Goal: Information Seeking & Learning: Learn about a topic

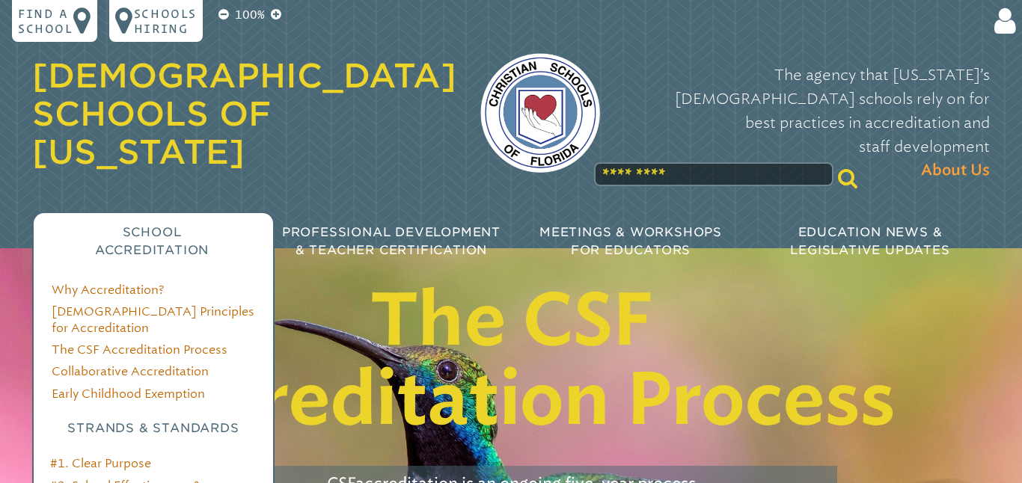
click at [174, 224] on p "School Accreditation" at bounding box center [151, 242] width 239 height 36
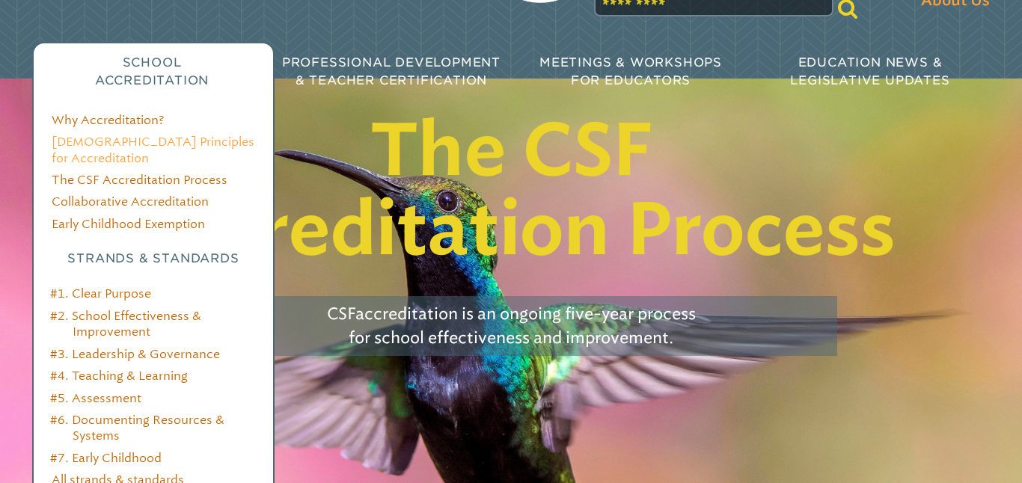
scroll to position [171, 0]
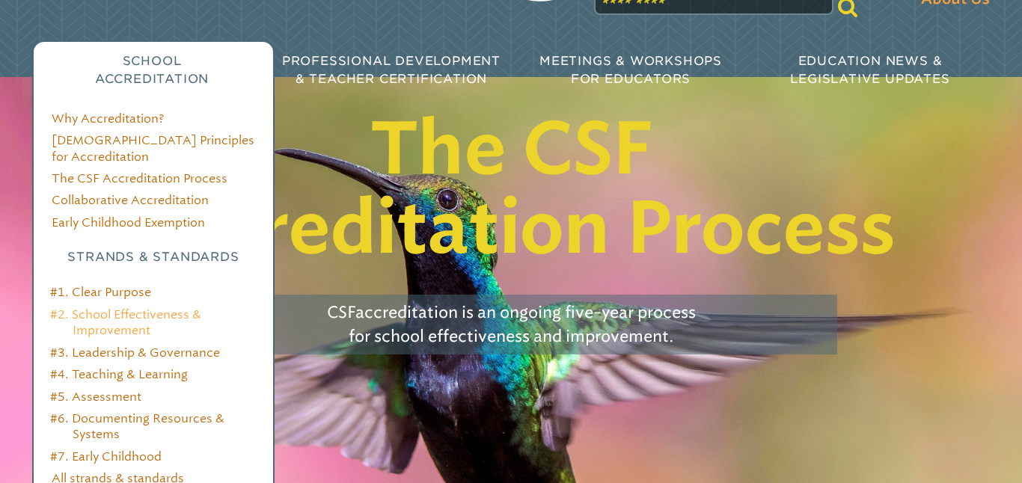
click at [141, 307] on link "#2. School Effectiveness & Improvement" at bounding box center [125, 322] width 151 height 30
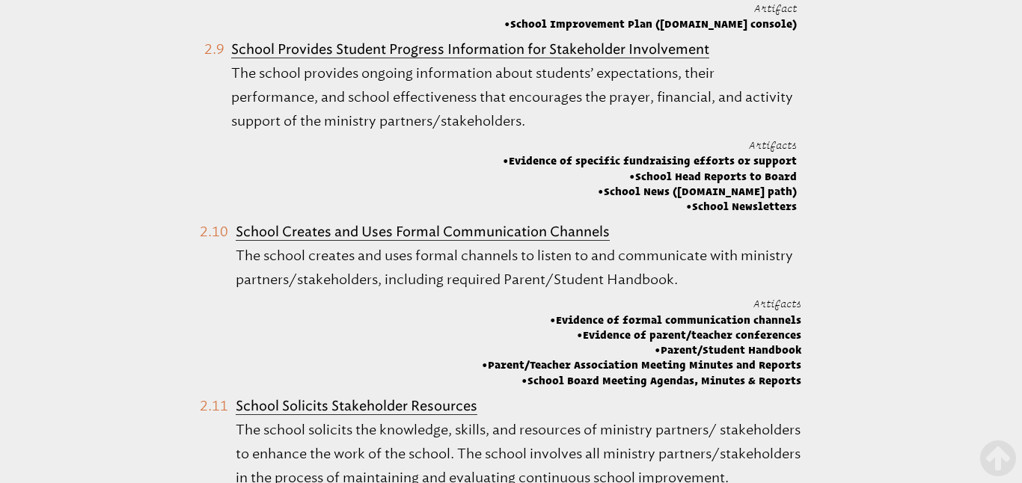
scroll to position [2266, 0]
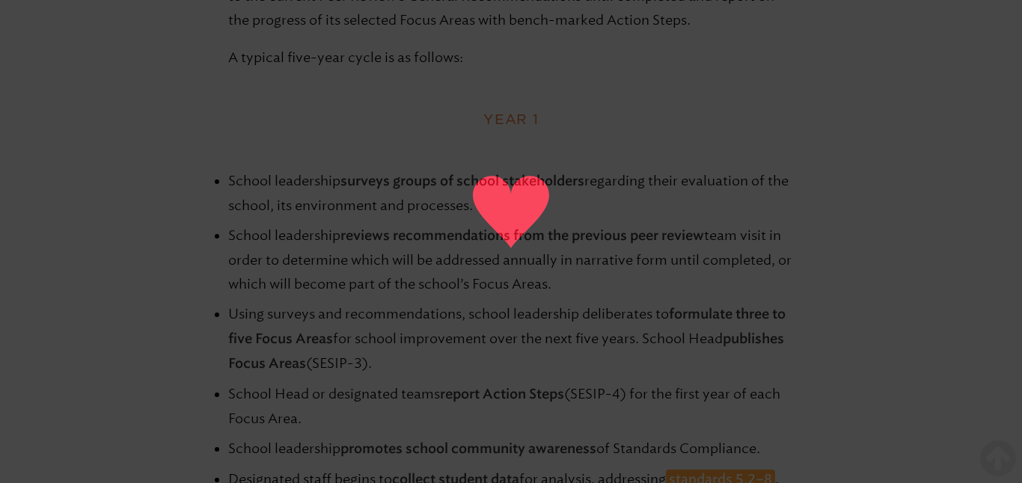
scroll to position [1168, 0]
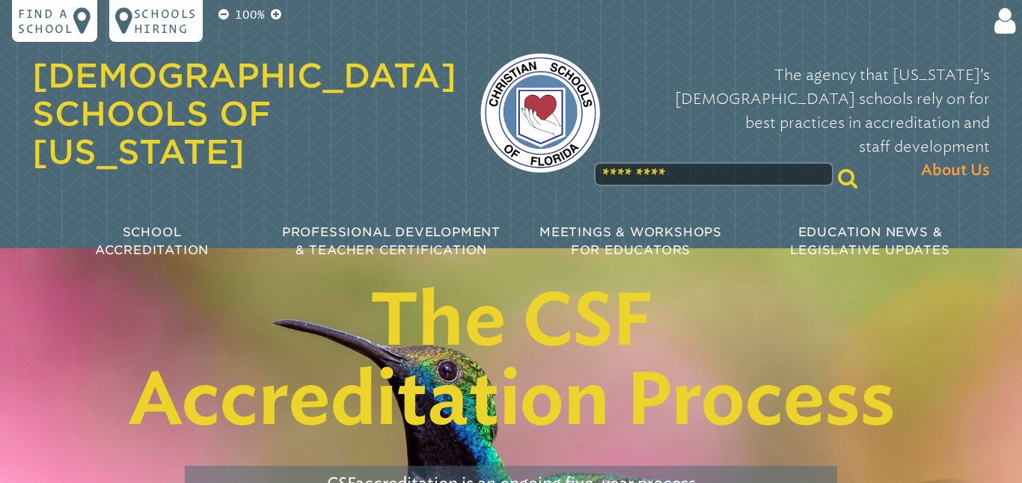
click at [637, 162] on input "text" at bounding box center [713, 174] width 239 height 24
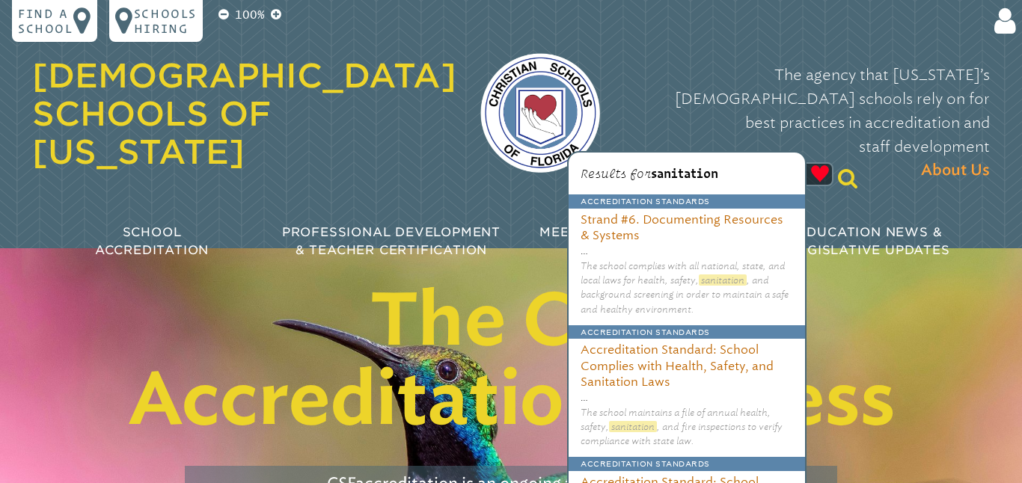
type input "**********"
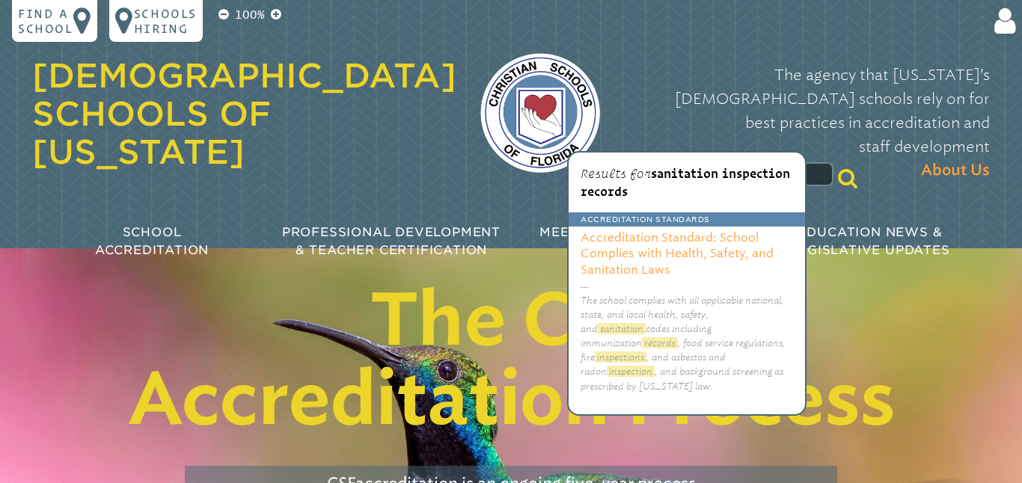
click at [638, 246] on h3 "Accreditation Standard: School Complies with Health, Safety, and Sanitation Laws" at bounding box center [686, 252] width 236 height 51
click at [636, 250] on h3 "Accreditation Standard: School Complies with Health, Safety, and Sanitation Laws" at bounding box center [686, 252] width 236 height 51
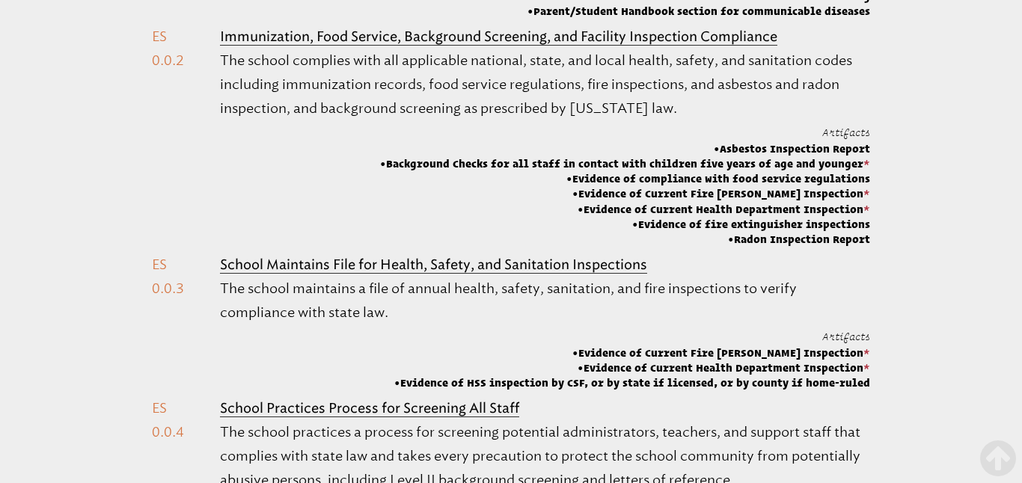
scroll to position [753, 0]
click at [527, 256] on b "School Maintains File for Health, Safety, and Sanitation Inspections" at bounding box center [433, 264] width 427 height 16
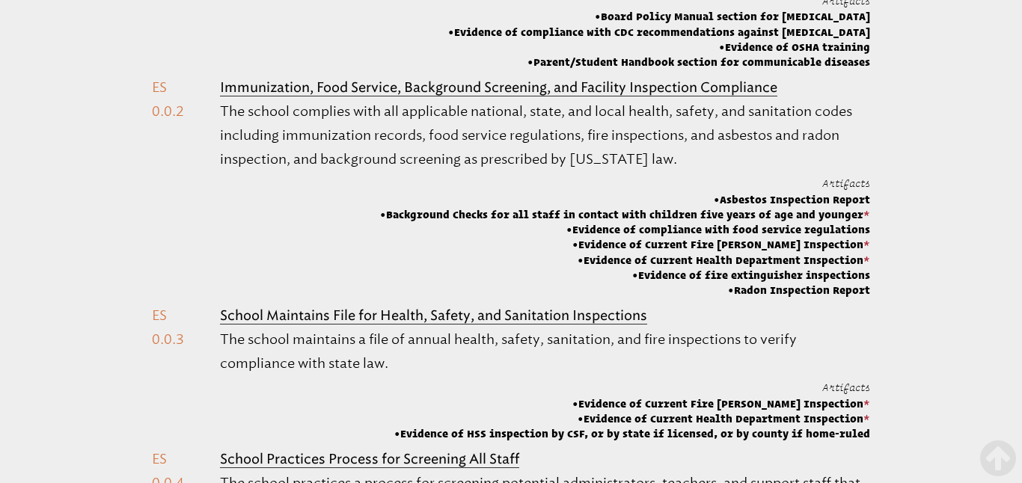
scroll to position [702, 0]
